Goal: Navigation & Orientation: Find specific page/section

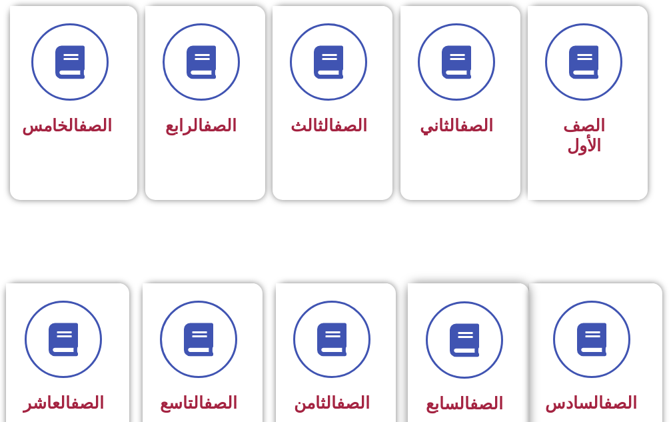
scroll to position [533, 0]
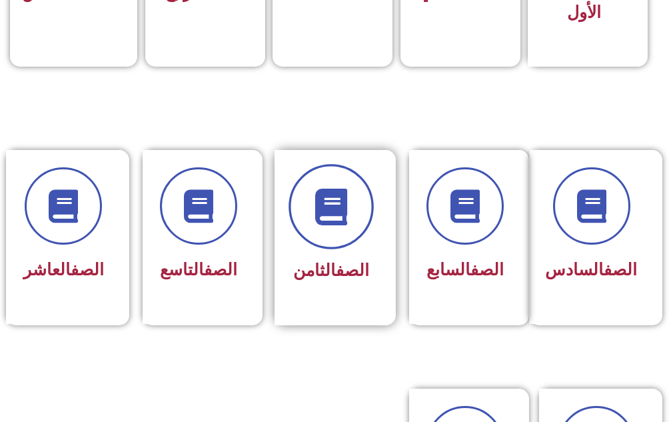
click at [341, 229] on span at bounding box center [331, 206] width 85 height 85
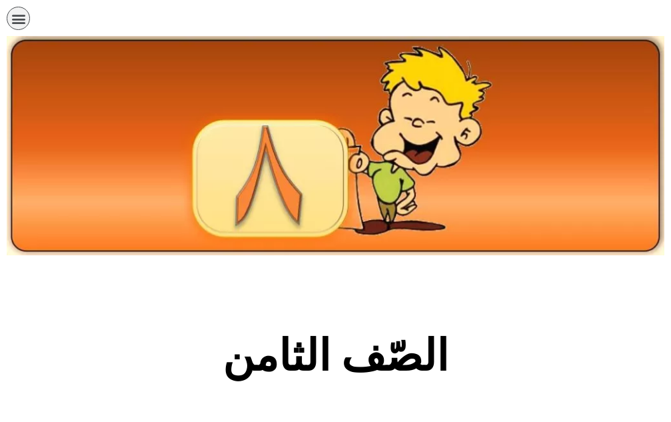
drag, startPoint x: 505, startPoint y: 357, endPoint x: 3, endPoint y: 251, distance: 513.7
click at [3, 251] on div at bounding box center [335, 176] width 671 height 172
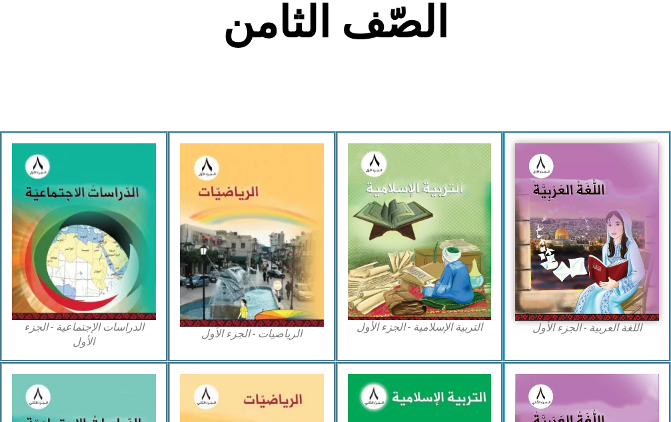
scroll to position [600, 0]
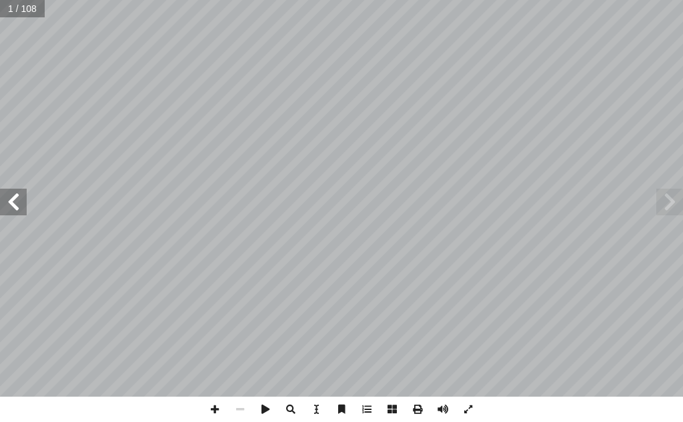
click at [13, 196] on span at bounding box center [13, 202] width 27 height 27
click at [15, 195] on span at bounding box center [13, 202] width 27 height 27
click at [15, 197] on span at bounding box center [13, 202] width 27 height 27
click at [16, 198] on span at bounding box center [13, 202] width 27 height 27
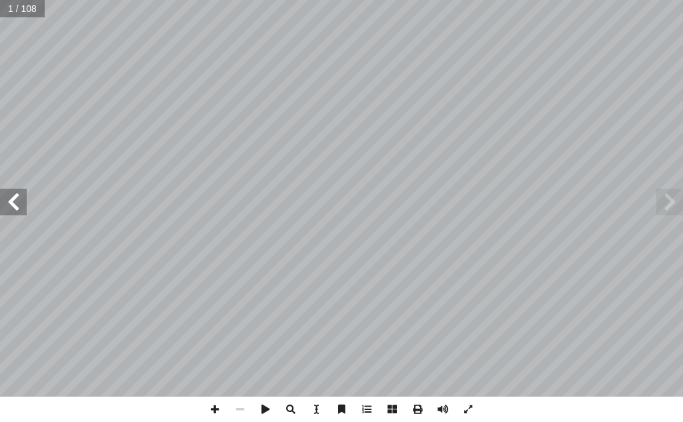
click at [20, 201] on span at bounding box center [13, 202] width 27 height 27
drag, startPoint x: 20, startPoint y: 201, endPoint x: 13, endPoint y: 199, distance: 7.5
click at [19, 207] on span at bounding box center [13, 202] width 27 height 27
click at [13, 199] on span at bounding box center [13, 202] width 27 height 27
click at [13, 200] on span at bounding box center [13, 202] width 27 height 27
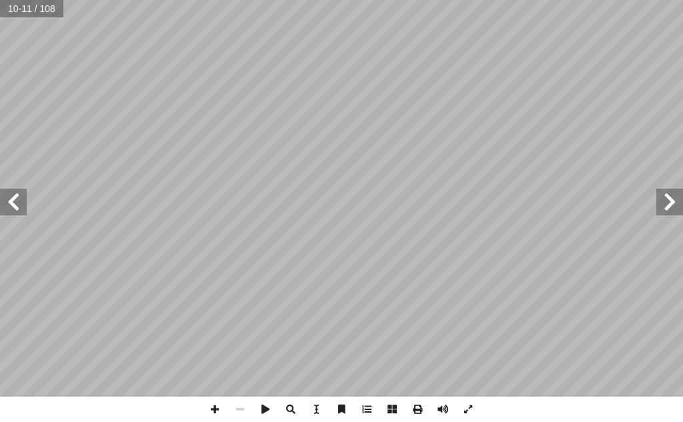
click at [17, 199] on span at bounding box center [13, 202] width 27 height 27
click at [205, 409] on span at bounding box center [214, 409] width 25 height 25
click at [21, 90] on html "الصفحة الرئيسية الصف الأول الصف الثاني الصف الثالث الصف الرابع الصف الخامس الصف…" at bounding box center [341, 45] width 683 height 90
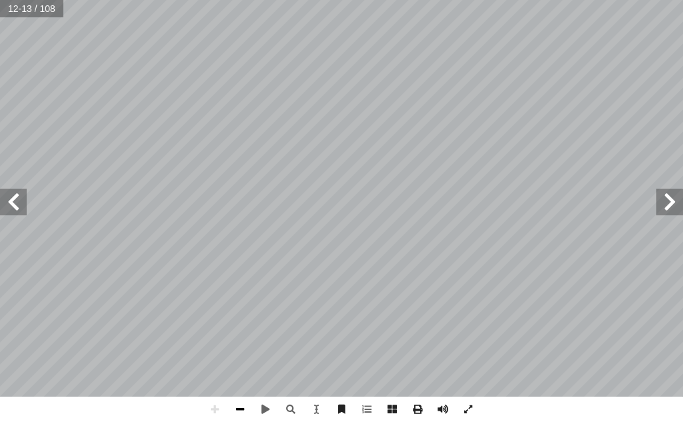
click at [243, 412] on span at bounding box center [239, 409] width 25 height 25
click at [243, 411] on span at bounding box center [239, 409] width 25 height 25
click at [213, 406] on span at bounding box center [214, 409] width 25 height 25
click at [239, 410] on span at bounding box center [239, 409] width 25 height 25
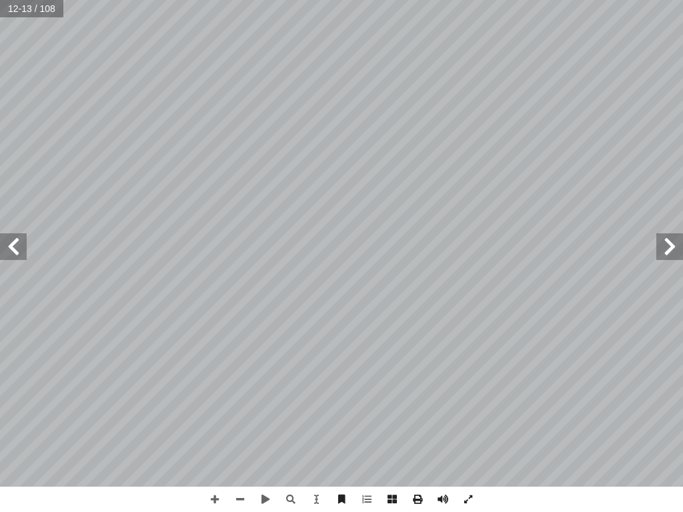
click at [667, 241] on span at bounding box center [669, 246] width 27 height 27
click at [5, 244] on span at bounding box center [13, 246] width 27 height 27
click at [223, 421] on span at bounding box center [214, 499] width 25 height 25
click at [233, 421] on span at bounding box center [239, 499] width 25 height 25
click at [211, 421] on span at bounding box center [214, 499] width 25 height 25
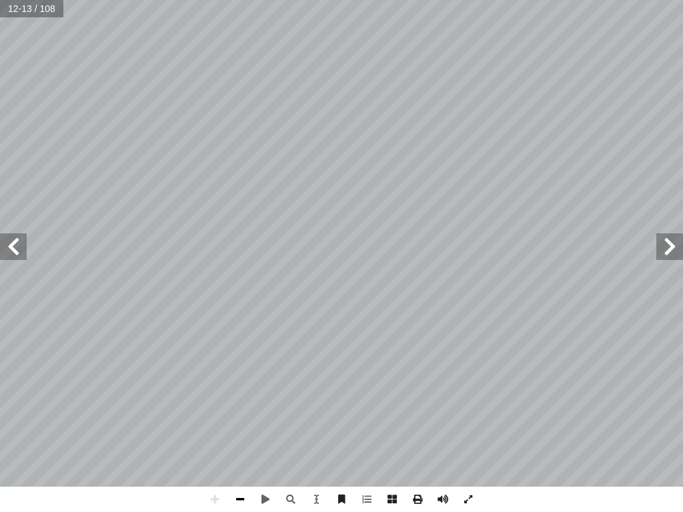
click at [247, 421] on span at bounding box center [239, 499] width 25 height 25
click at [223, 421] on span at bounding box center [214, 499] width 25 height 25
click at [21, 253] on span at bounding box center [13, 246] width 27 height 27
click at [673, 250] on span at bounding box center [669, 246] width 27 height 27
